Goal: Find specific page/section: Find specific page/section

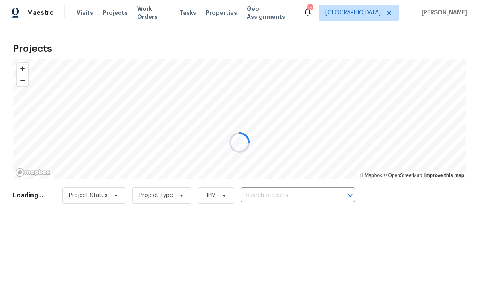
click at [297, 194] on div at bounding box center [239, 142] width 479 height 285
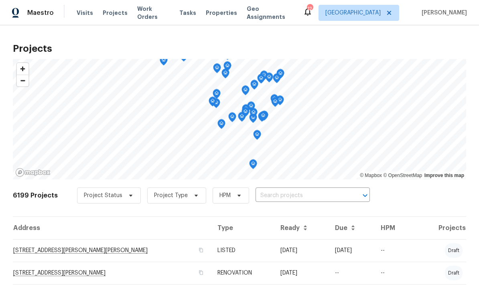
click at [272, 195] on input "text" at bounding box center [302, 196] width 92 height 12
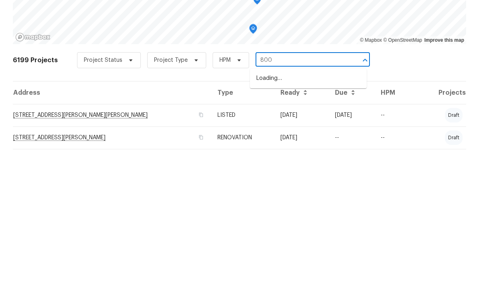
type input "8000"
click at [317, 207] on li "[STREET_ADDRESS]" at bounding box center [308, 214] width 117 height 14
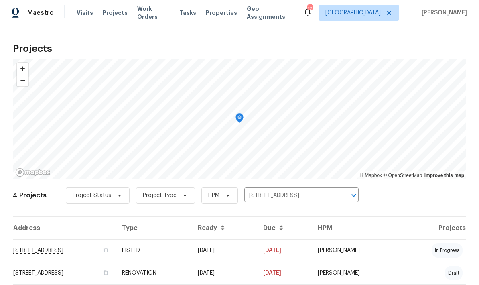
click at [105, 252] on td "[STREET_ADDRESS]" at bounding box center [64, 250] width 103 height 22
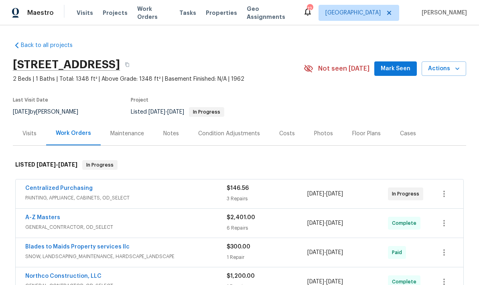
click at [319, 131] on div "Photos" at bounding box center [323, 134] width 19 height 8
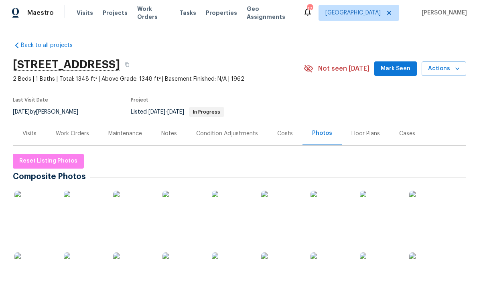
click at [49, 208] on img at bounding box center [34, 211] width 40 height 40
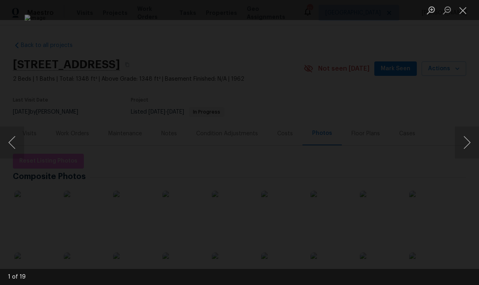
click at [462, 145] on button "Next image" at bounding box center [467, 142] width 24 height 32
click at [469, 138] on button "Next image" at bounding box center [467, 142] width 24 height 32
click at [467, 135] on button "Next image" at bounding box center [467, 142] width 24 height 32
click at [468, 139] on button "Next image" at bounding box center [467, 142] width 24 height 32
click at [468, 134] on button "Next image" at bounding box center [467, 142] width 24 height 32
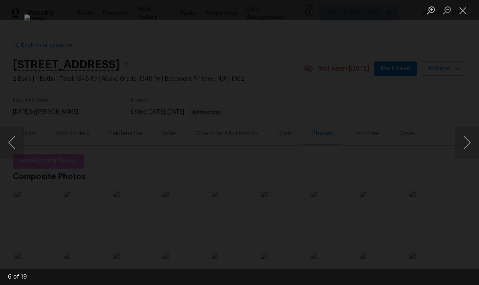
click at [468, 141] on button "Next image" at bounding box center [467, 142] width 24 height 32
click at [468, 139] on button "Next image" at bounding box center [467, 142] width 24 height 32
click at [469, 139] on button "Next image" at bounding box center [467, 142] width 24 height 32
click at [470, 143] on button "Next image" at bounding box center [467, 142] width 24 height 32
click at [467, 138] on button "Next image" at bounding box center [467, 142] width 24 height 32
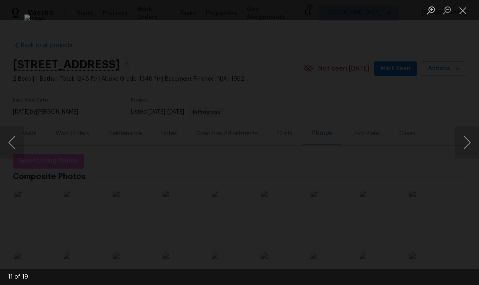
click at [470, 141] on button "Next image" at bounding box center [467, 142] width 24 height 32
click at [470, 138] on button "Next image" at bounding box center [467, 142] width 24 height 32
click at [468, 141] on button "Next image" at bounding box center [467, 142] width 24 height 32
click at [472, 140] on button "Next image" at bounding box center [467, 142] width 24 height 32
click at [466, 139] on button "Next image" at bounding box center [467, 142] width 24 height 32
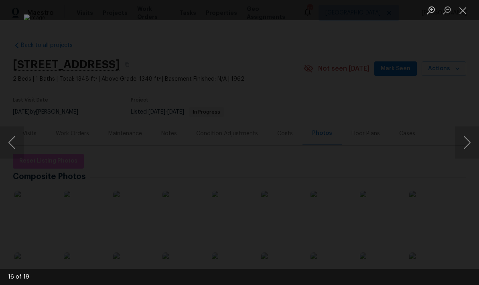
click at [463, 139] on button "Next image" at bounding box center [467, 142] width 24 height 32
click at [465, 141] on button "Next image" at bounding box center [467, 142] width 24 height 32
click at [469, 139] on button "Next image" at bounding box center [467, 142] width 24 height 32
click at [465, 12] on button "Close lightbox" at bounding box center [463, 10] width 16 height 14
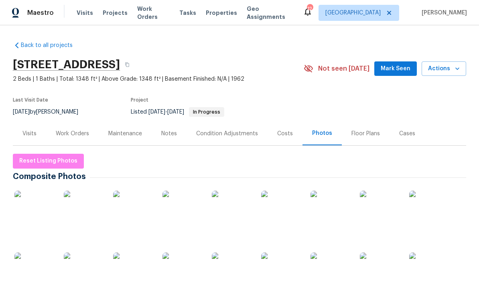
click at [85, 133] on div "Work Orders" at bounding box center [72, 134] width 33 height 8
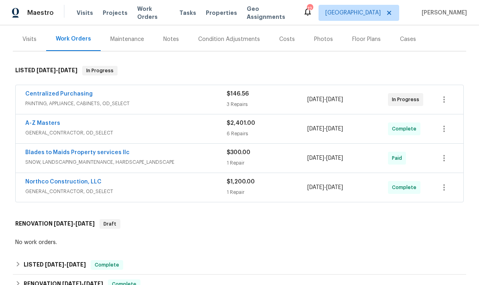
scroll to position [95, 0]
click at [86, 181] on link "Northco Construction, LLC" at bounding box center [63, 182] width 76 height 6
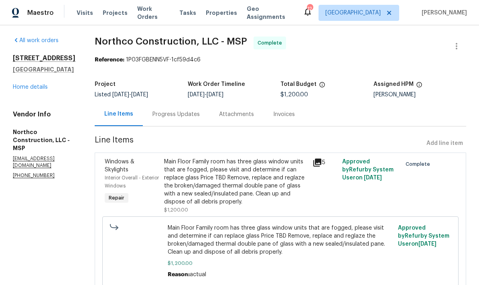
scroll to position [2, 0]
click at [314, 158] on icon at bounding box center [318, 163] width 10 height 10
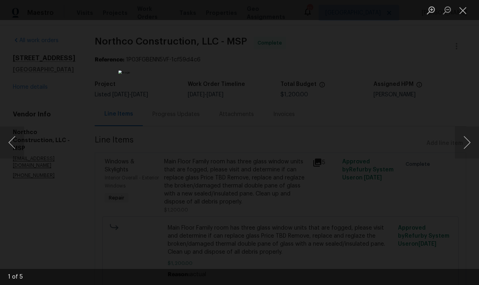
click at [470, 6] on button "Close lightbox" at bounding box center [463, 10] width 16 height 14
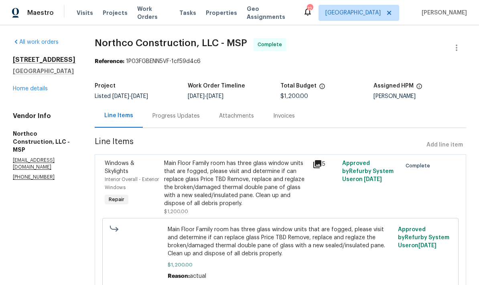
scroll to position [0, 0]
click at [35, 86] on link "Home details" at bounding box center [30, 89] width 35 height 6
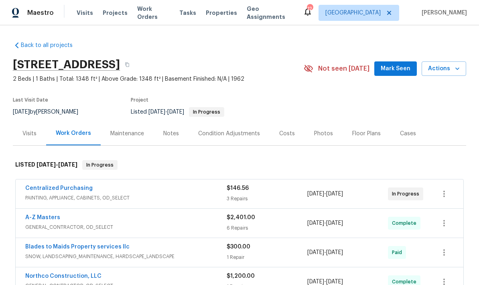
click at [47, 215] on link "A-Z Masters" at bounding box center [42, 218] width 35 height 6
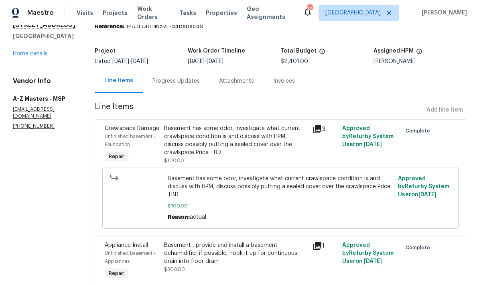
scroll to position [35, 0]
